Goal: Information Seeking & Learning: Learn about a topic

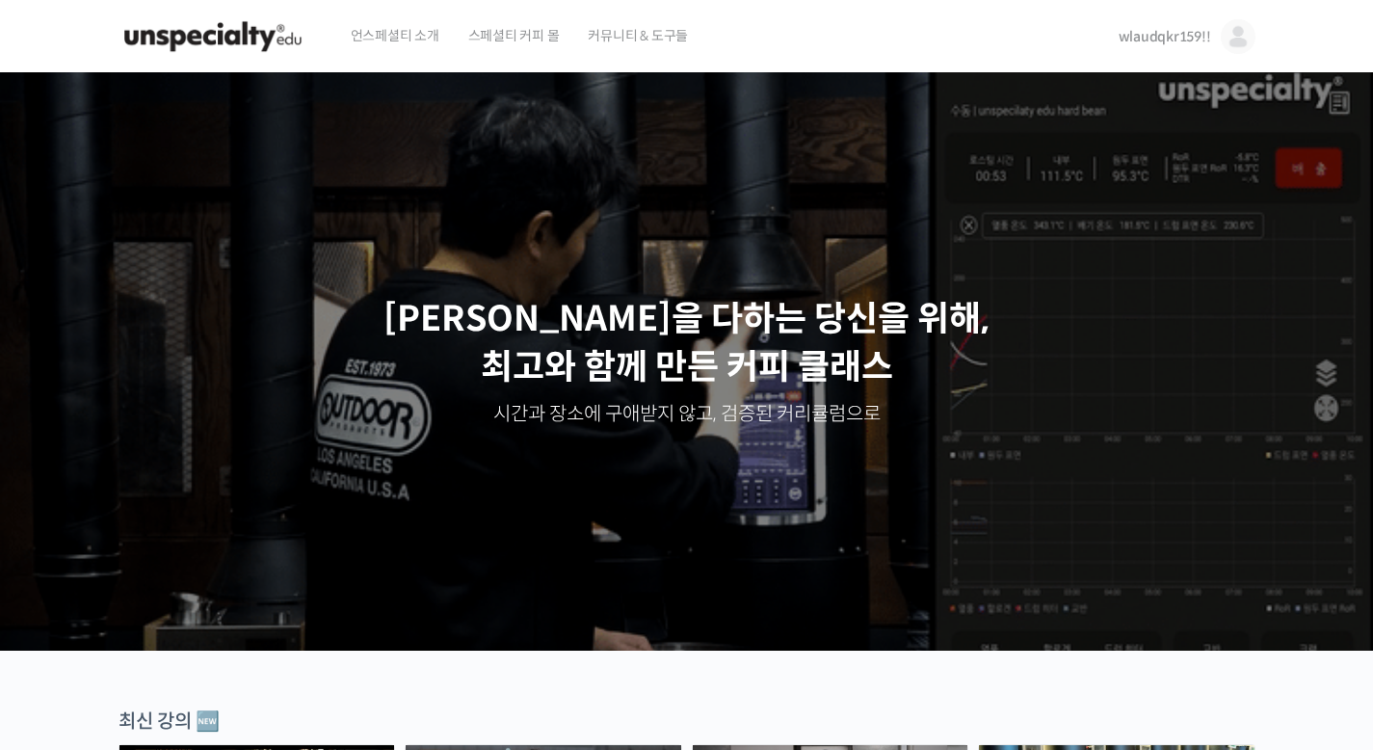
click at [1146, 45] on link "wlaudqkr159!!" at bounding box center [1187, 36] width 137 height 73
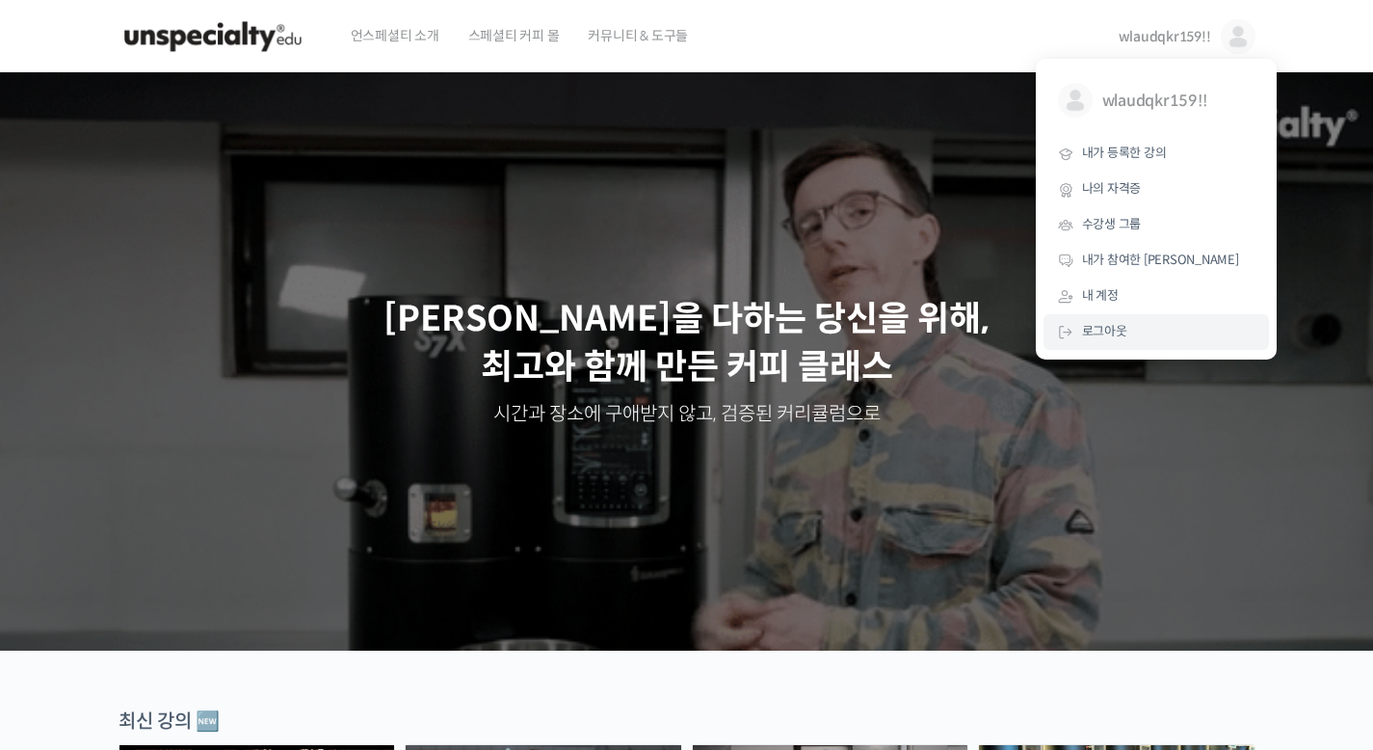
click at [1098, 328] on span "로그아웃" at bounding box center [1104, 331] width 45 height 16
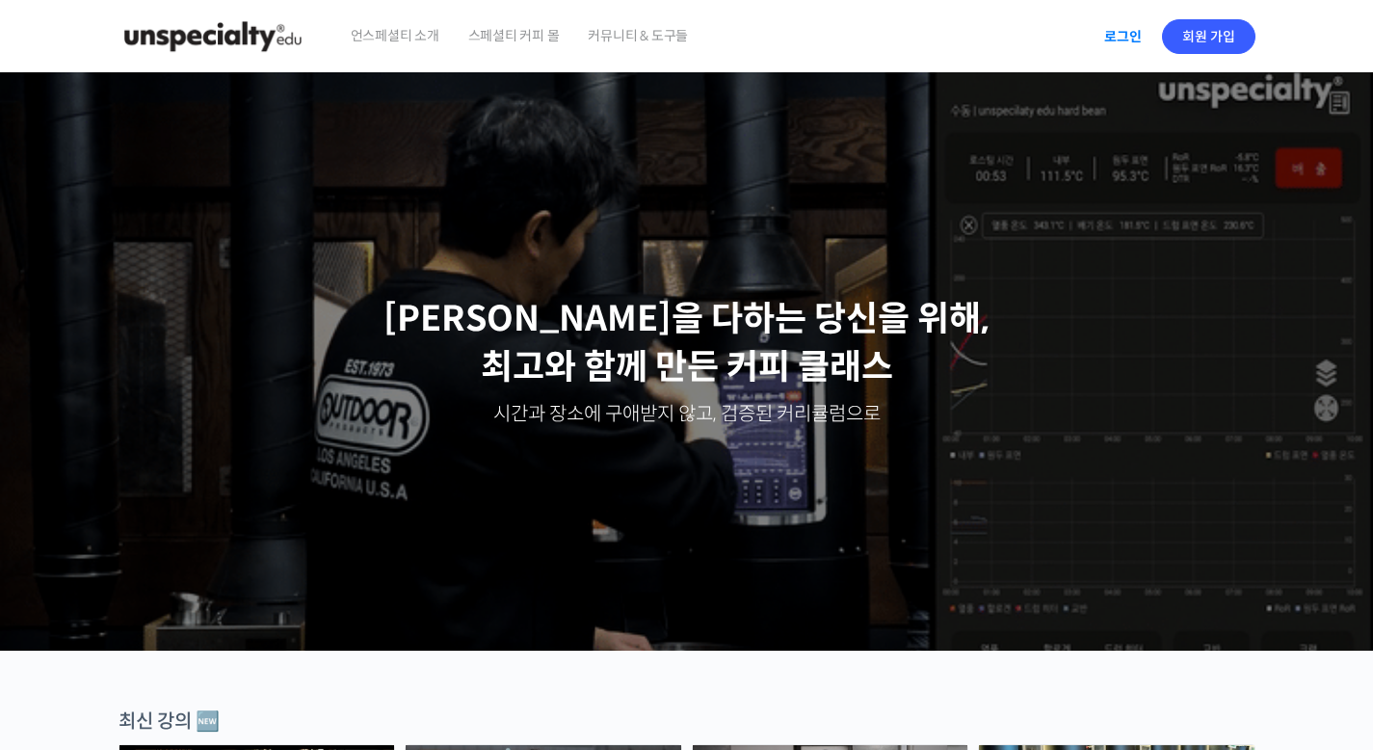
click at [1127, 49] on link "로그인" at bounding box center [1123, 36] width 61 height 44
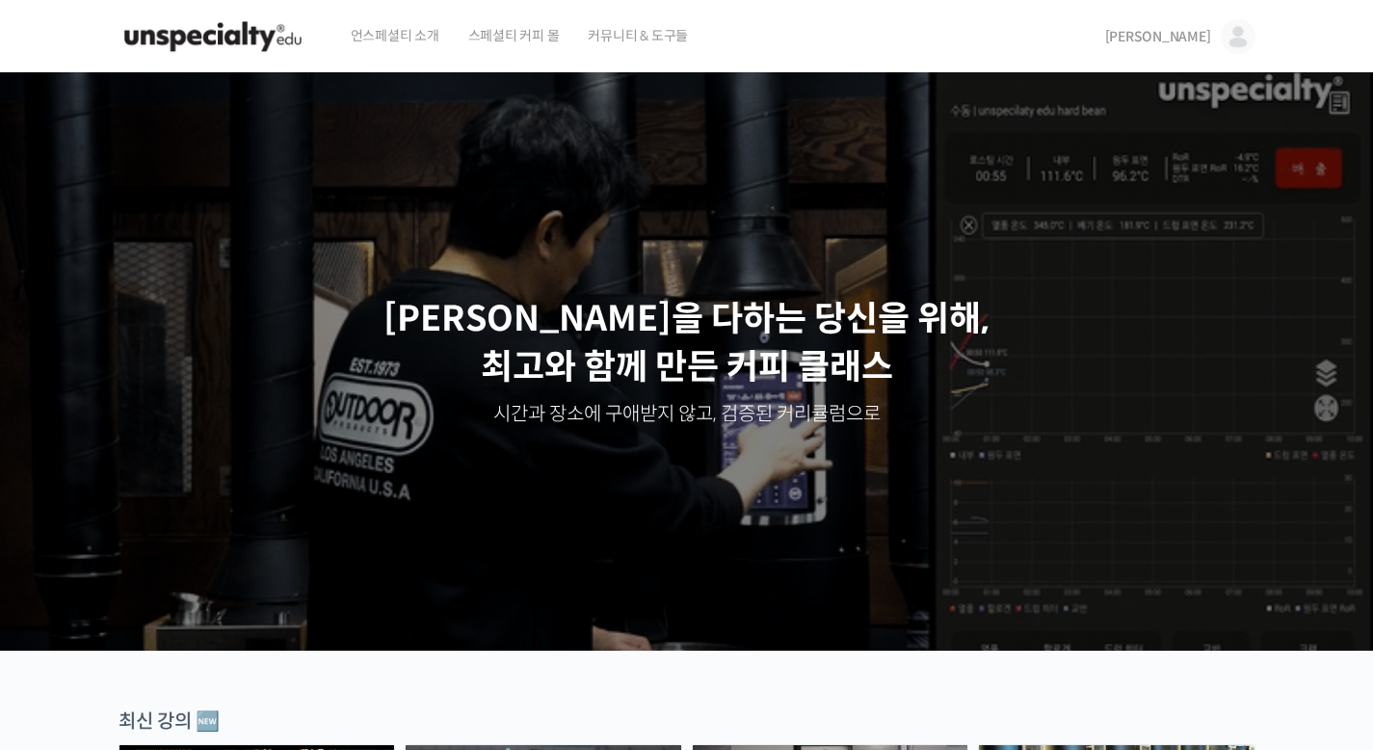
click at [1191, 34] on span "[PERSON_NAME]" at bounding box center [1158, 36] width 106 height 17
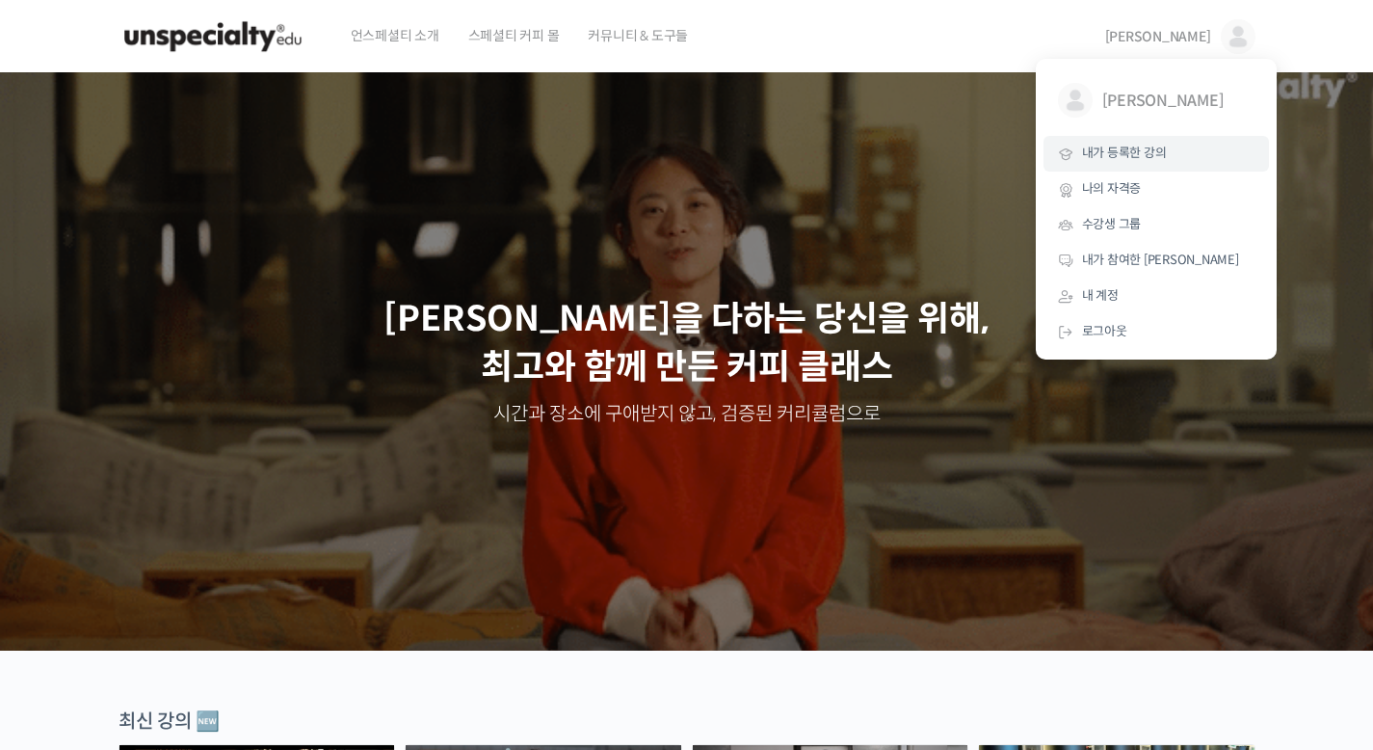
click at [1124, 153] on span "내가 등록한 강의" at bounding box center [1124, 153] width 85 height 16
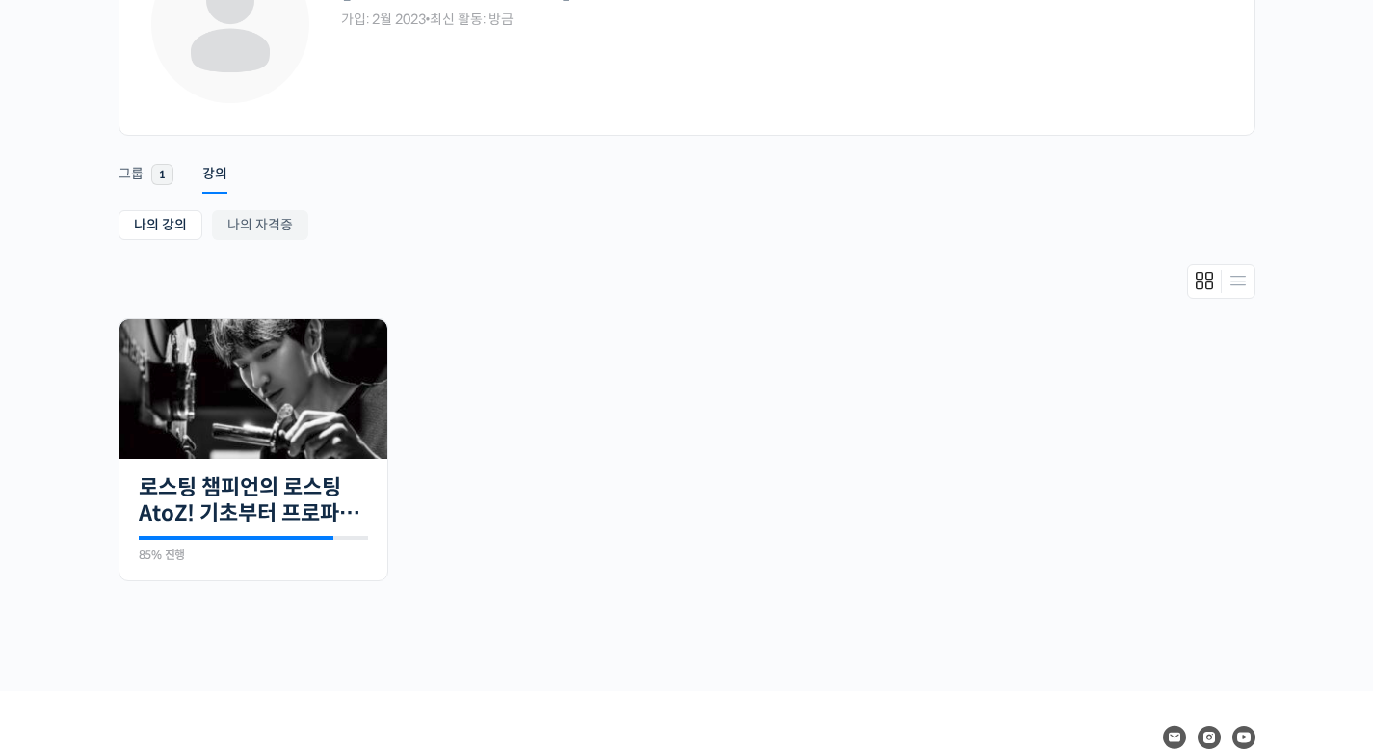
scroll to position [178, 0]
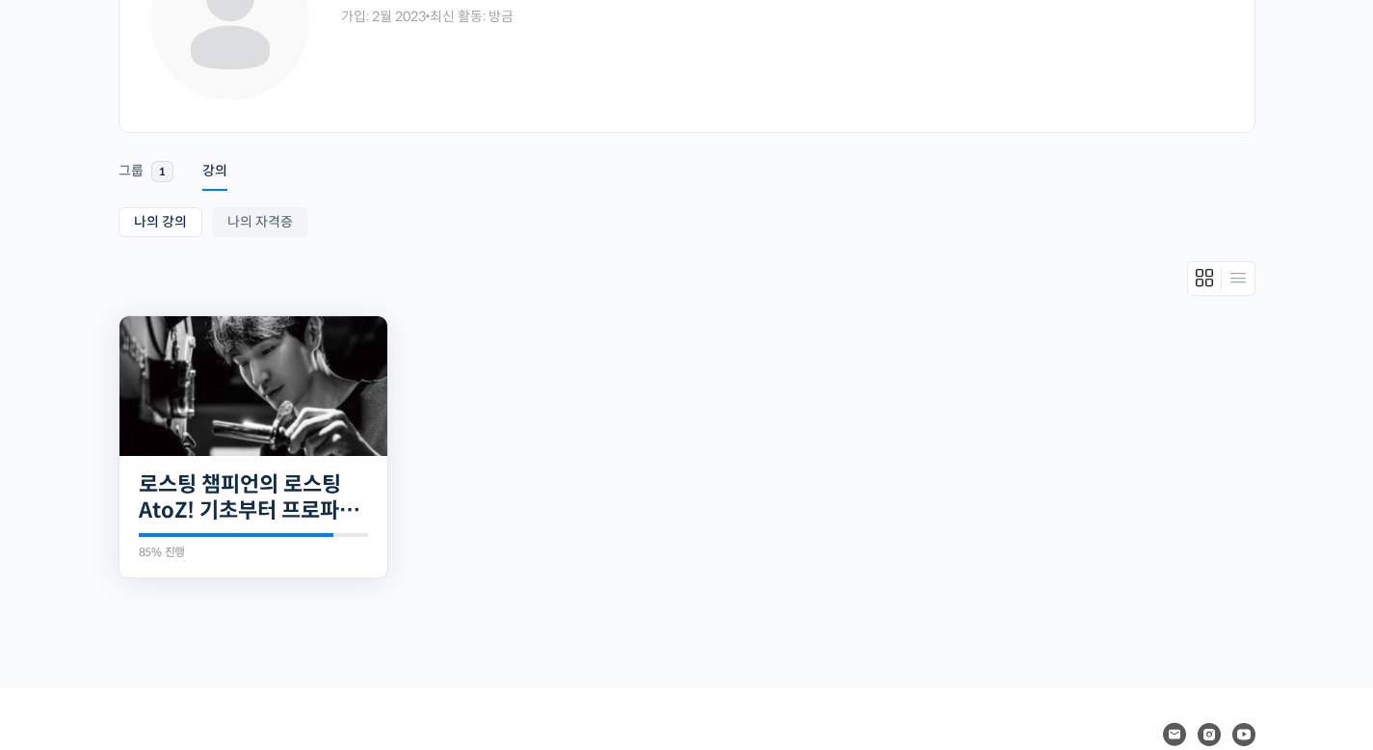
click at [245, 401] on img at bounding box center [253, 386] width 268 height 140
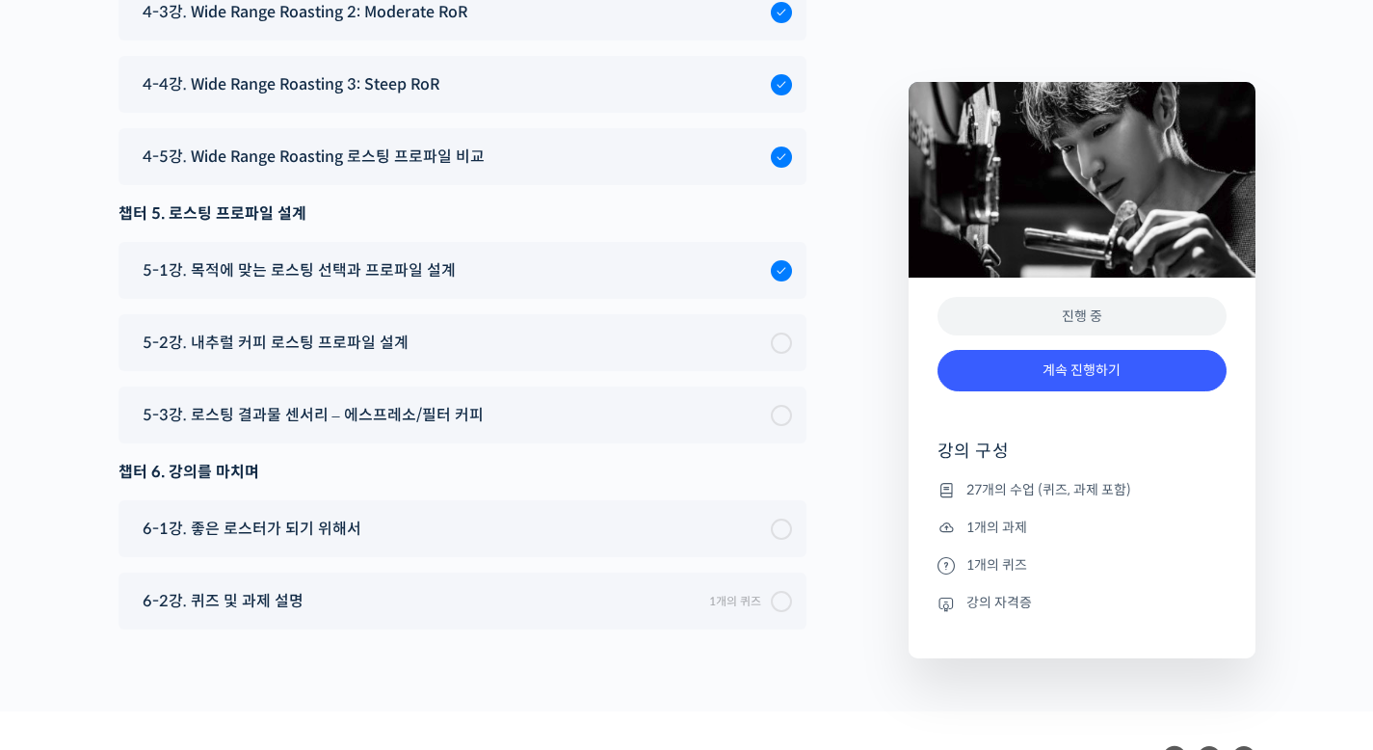
scroll to position [11123, 0]
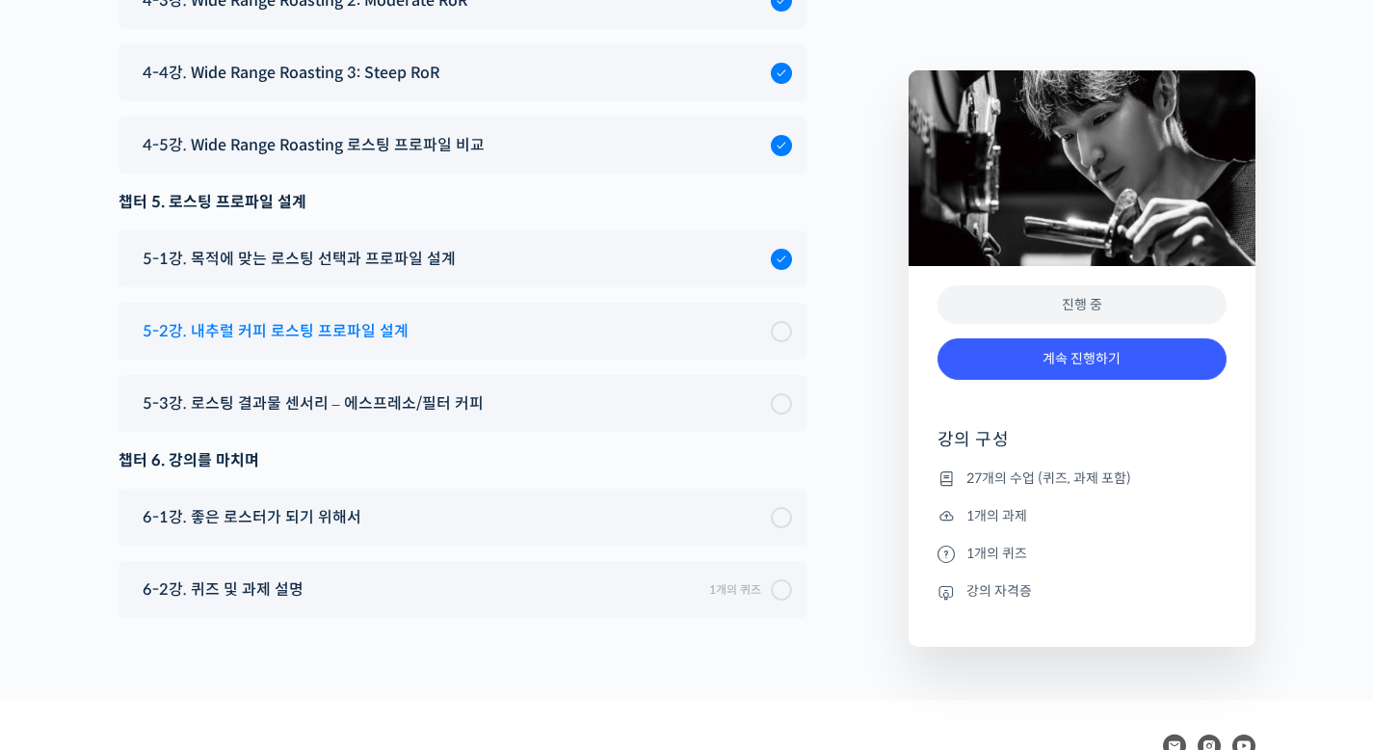
click at [384, 318] on span "5-2강. 내추럴 커피 로스팅 프로파일 설계" at bounding box center [276, 331] width 266 height 26
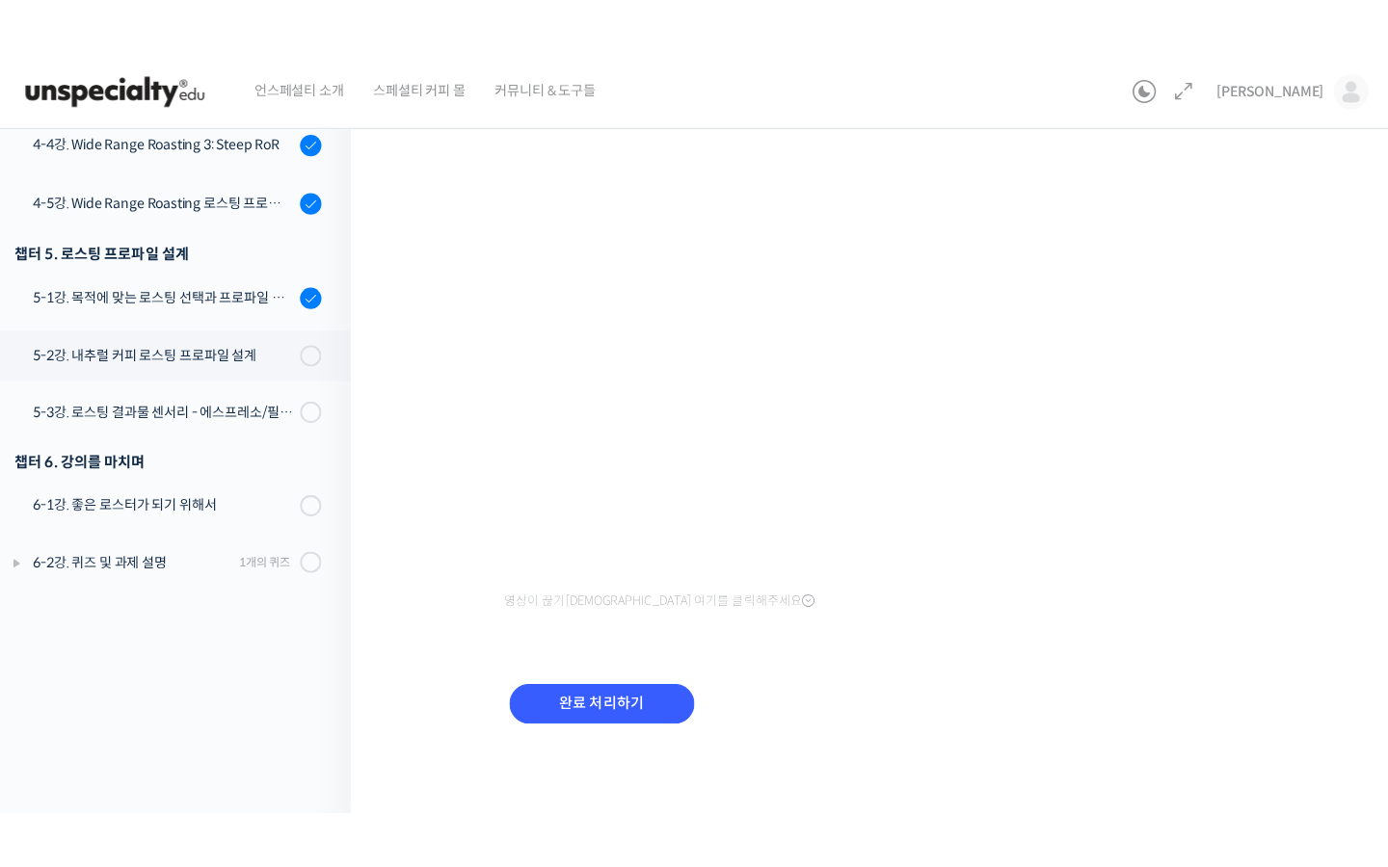
scroll to position [1244, 0]
